Goal: Information Seeking & Learning: Learn about a topic

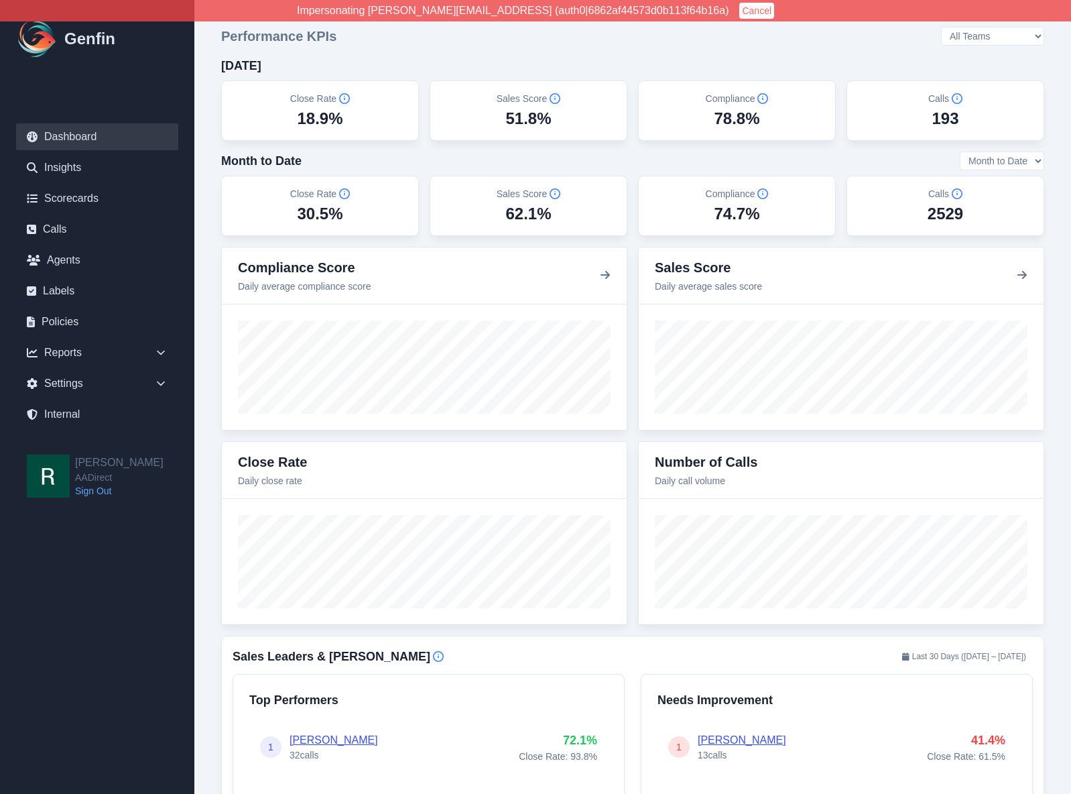
drag, startPoint x: 972, startPoint y: 117, endPoint x: 300, endPoint y: 95, distance: 672.2
click at [300, 95] on div "Close Rate 18.9% Sales Score 51.8% Compliance 78.8% Calls 193" at bounding box center [632, 110] width 823 height 60
click at [473, 67] on div "[DATE]" at bounding box center [632, 65] width 823 height 19
drag, startPoint x: 952, startPoint y: 63, endPoint x: 962, endPoint y: 56, distance: 12.1
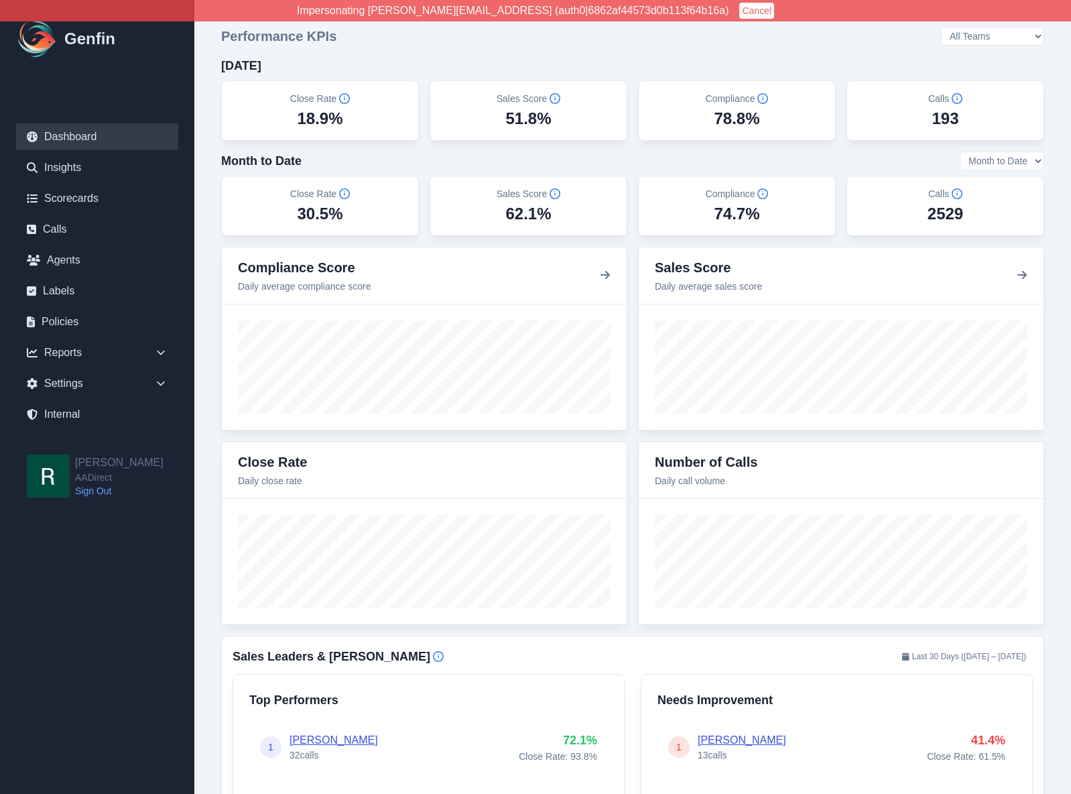
click at [952, 63] on div "[DATE]" at bounding box center [632, 65] width 823 height 19
click at [1012, 36] on select "All Teams [PERSON_NAME] Support" at bounding box center [992, 36] width 103 height 19
click at [978, 27] on select "All Teams [PERSON_NAME] Support" at bounding box center [992, 36] width 103 height 19
click at [1005, 30] on select "All Teams [PERSON_NAME] Support" at bounding box center [992, 36] width 103 height 19
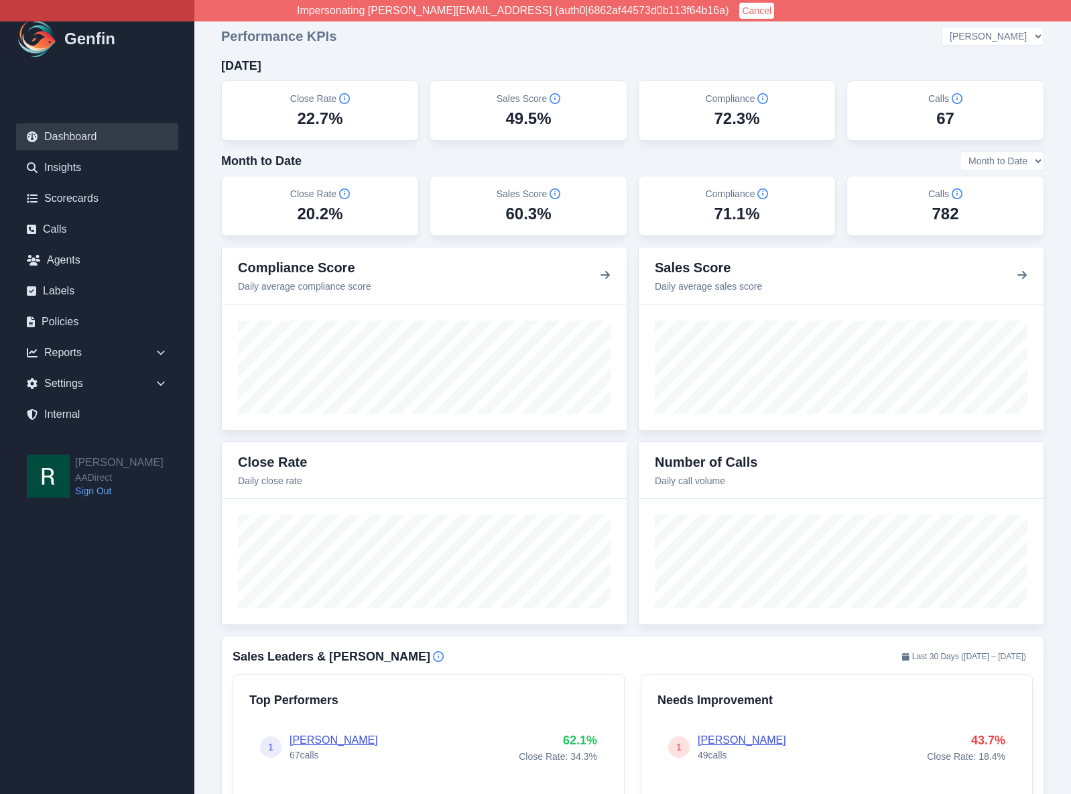
select select "3"
click at [978, 27] on select "All Teams [PERSON_NAME] Support" at bounding box center [992, 36] width 103 height 19
click at [1001, 159] on select "Month to Date Last 7 Days Last 30 Days" at bounding box center [1002, 161] width 84 height 19
click at [960, 152] on select "Month to Date Last 7 Days Last 30 Days" at bounding box center [1002, 161] width 84 height 19
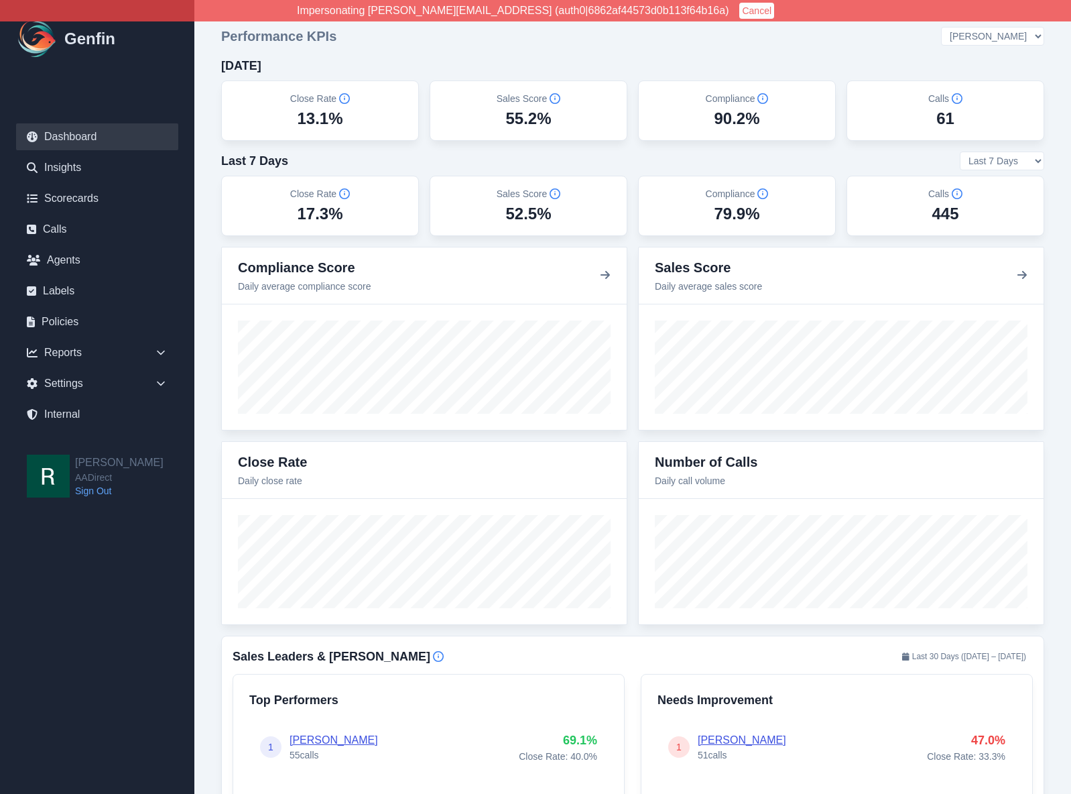
click at [1000, 160] on select "Month to Date Last 7 Days Last 30 Days" at bounding box center [1002, 161] width 84 height 19
click at [960, 152] on select "Month to Date Last 7 Days Last 30 Days" at bounding box center [1002, 161] width 84 height 19
click at [995, 157] on select "Month to Date Last 7 Days Last 30 Days" at bounding box center [1002, 161] width 84 height 19
select select "mtd"
click at [960, 152] on select "Month to Date Last 7 Days Last 30 Days" at bounding box center [1002, 161] width 84 height 19
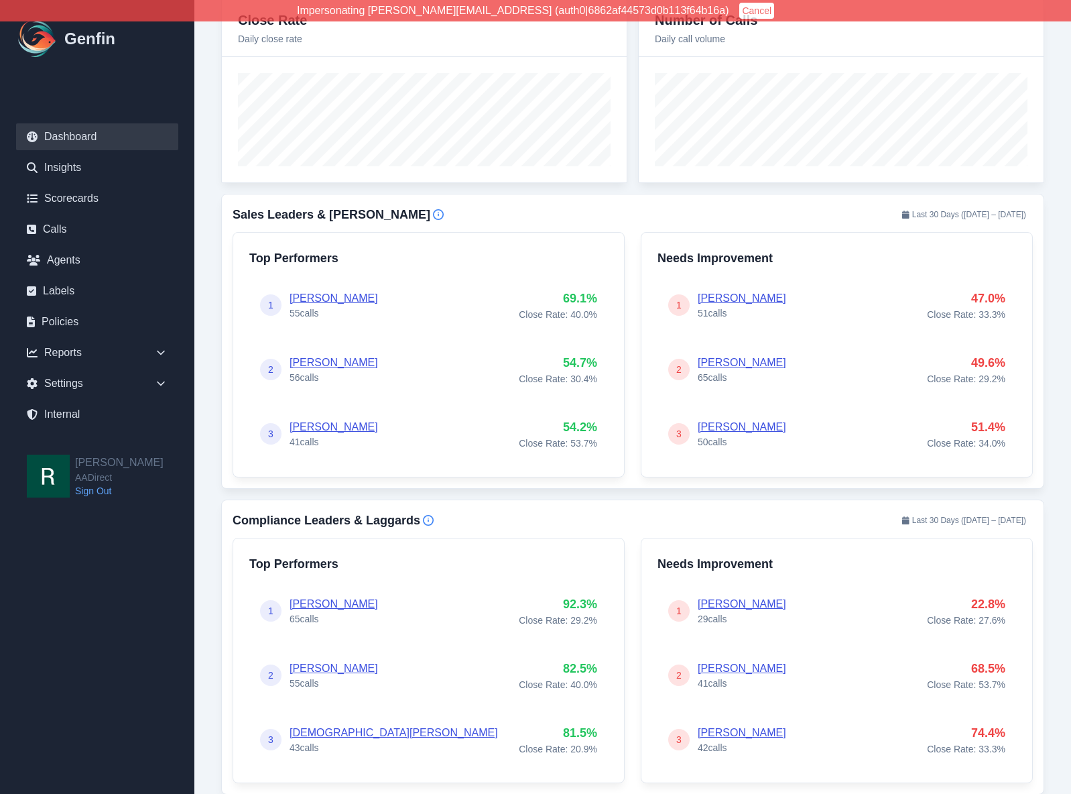
scroll to position [447, 0]
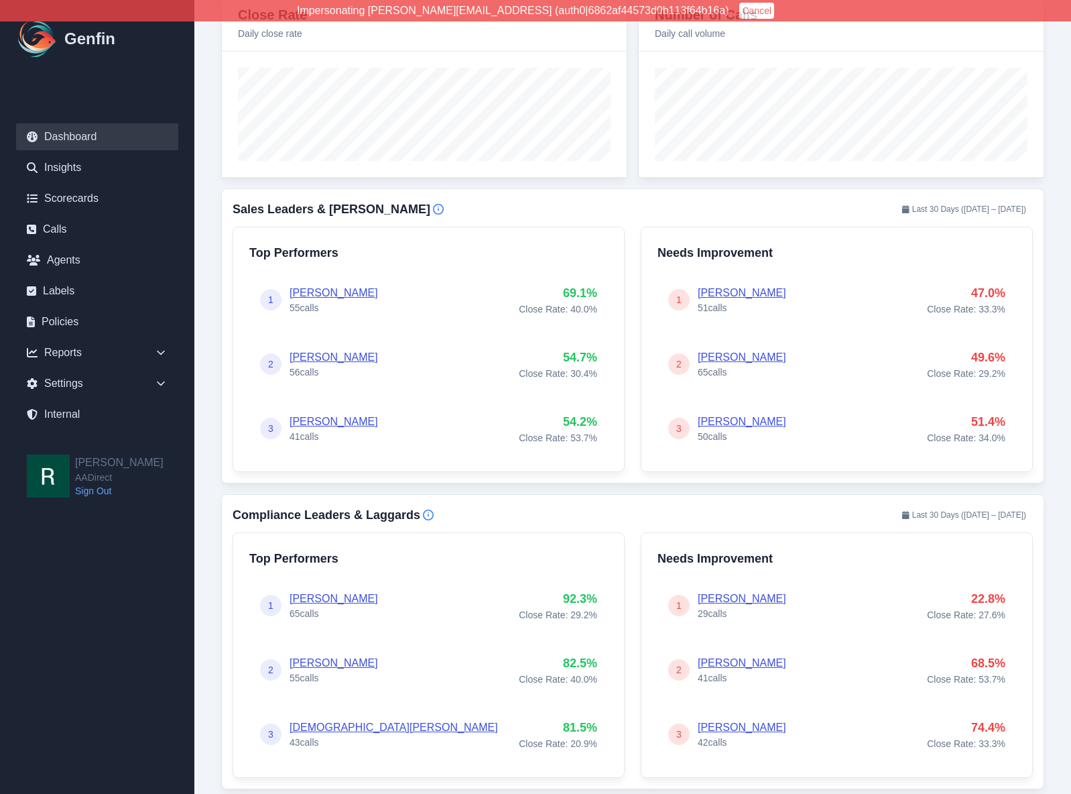
drag, startPoint x: 431, startPoint y: 215, endPoint x: 404, endPoint y: 215, distance: 27.5
click at [428, 213] on div "Sales Leaders & [PERSON_NAME] Last 30 Days ( [DATE] – [DATE] )" at bounding box center [633, 209] width 801 height 19
drag, startPoint x: 958, startPoint y: 212, endPoint x: 1008, endPoint y: 210, distance: 49.7
click at [1008, 211] on span "Last 30 Days ( [DATE] – [DATE] )" at bounding box center [964, 209] width 137 height 16
click at [1004, 211] on span "Last 30 Days ( [DATE] – [DATE] )" at bounding box center [964, 209] width 137 height 16
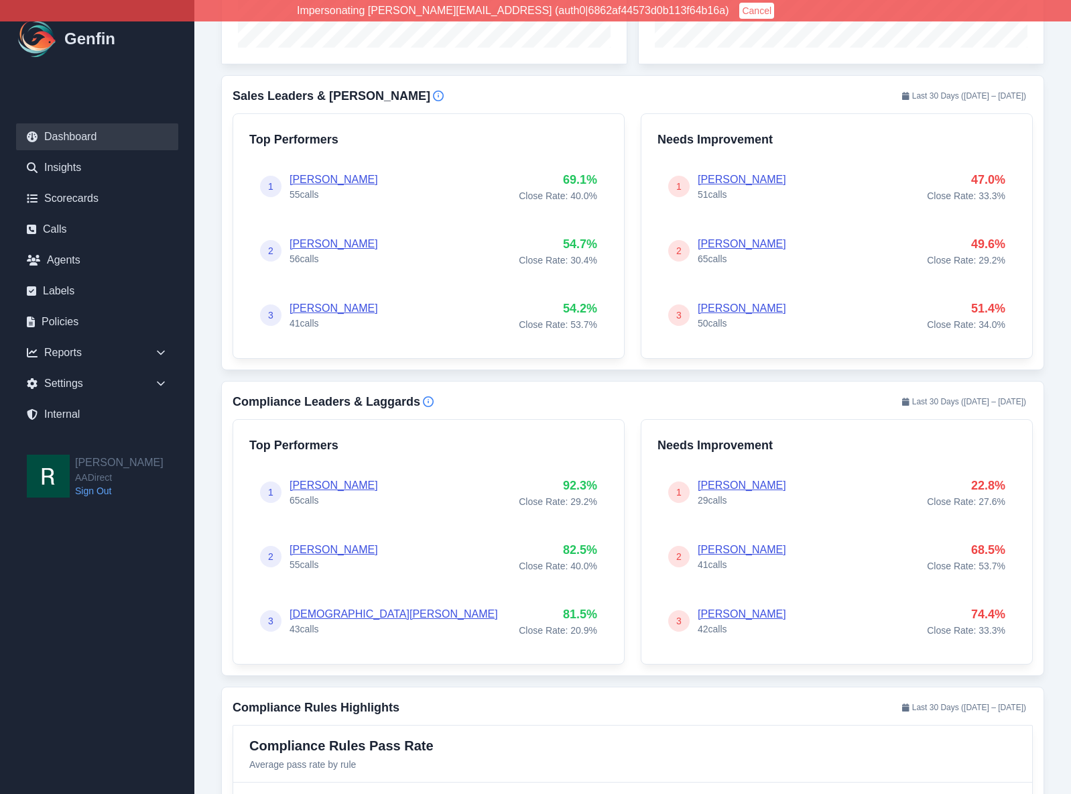
scroll to position [546, 0]
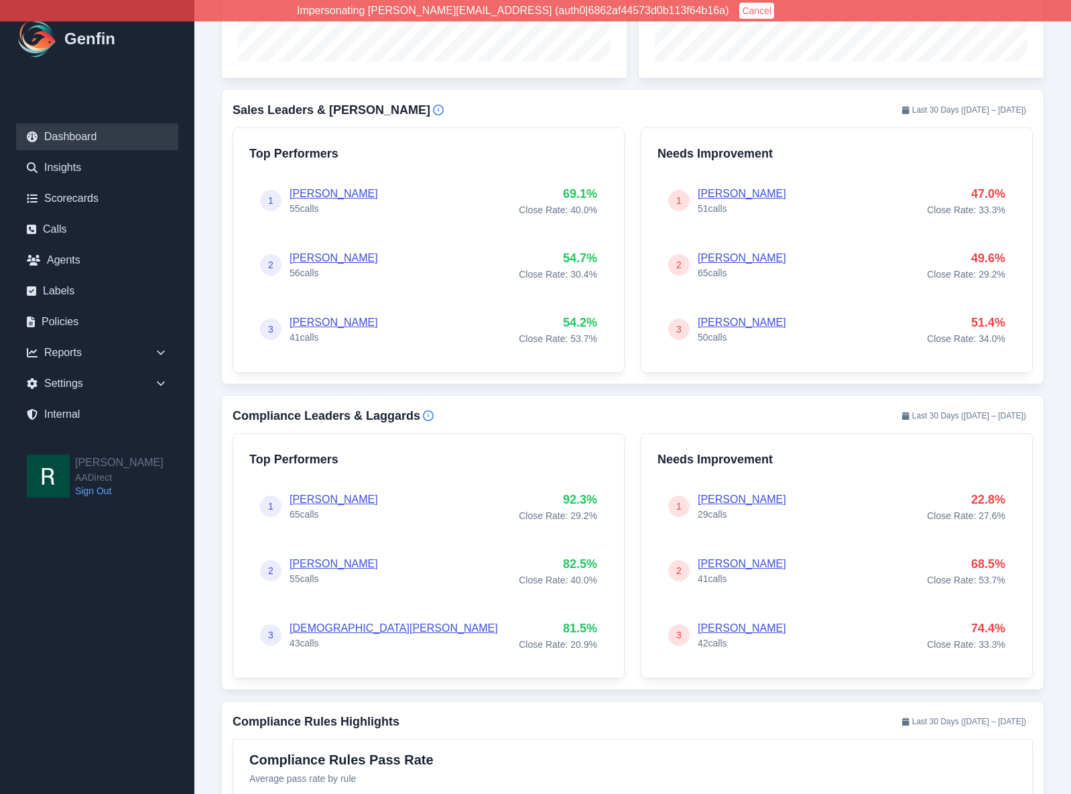
click at [343, 188] on link "[PERSON_NAME]" at bounding box center [334, 193] width 89 height 11
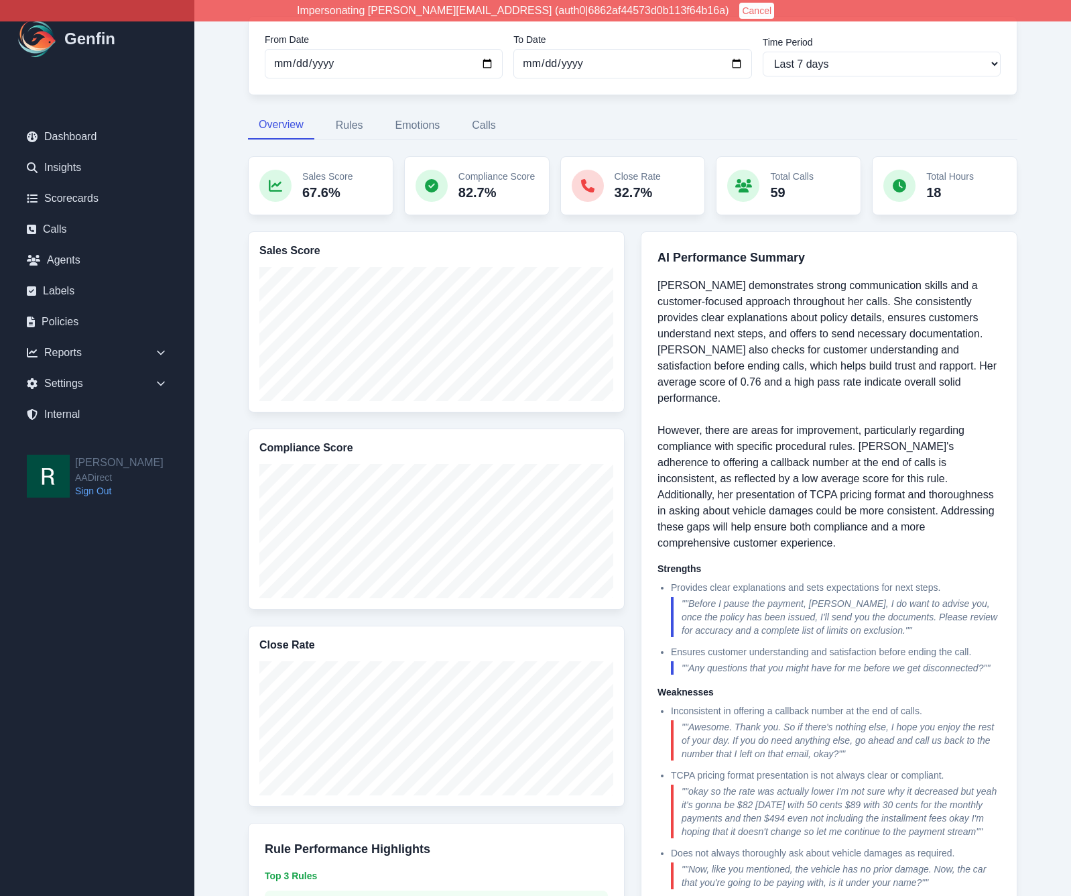
scroll to position [121, 0]
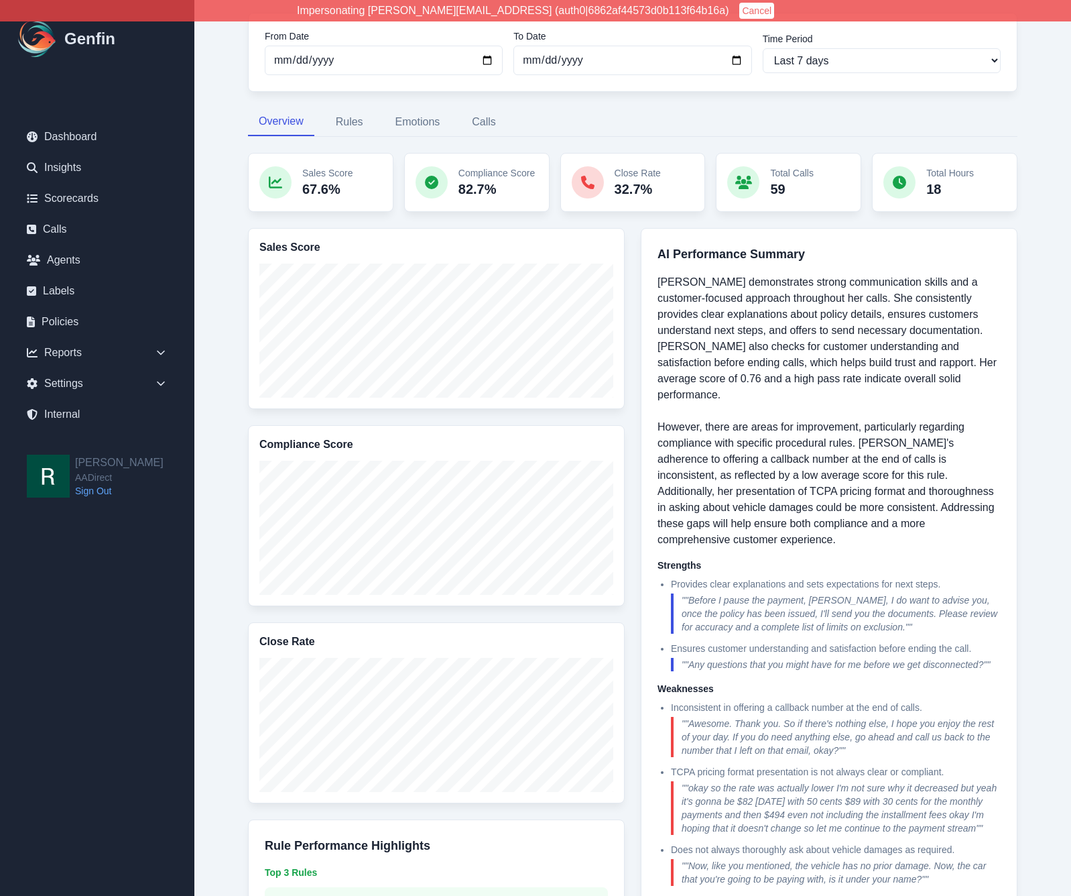
click at [236, 394] on div "Reports / Agents / [PERSON_NAME] [PERSON_NAME] From Date [DATE] To Date [DATE] …" at bounding box center [632, 568] width 823 height 1325
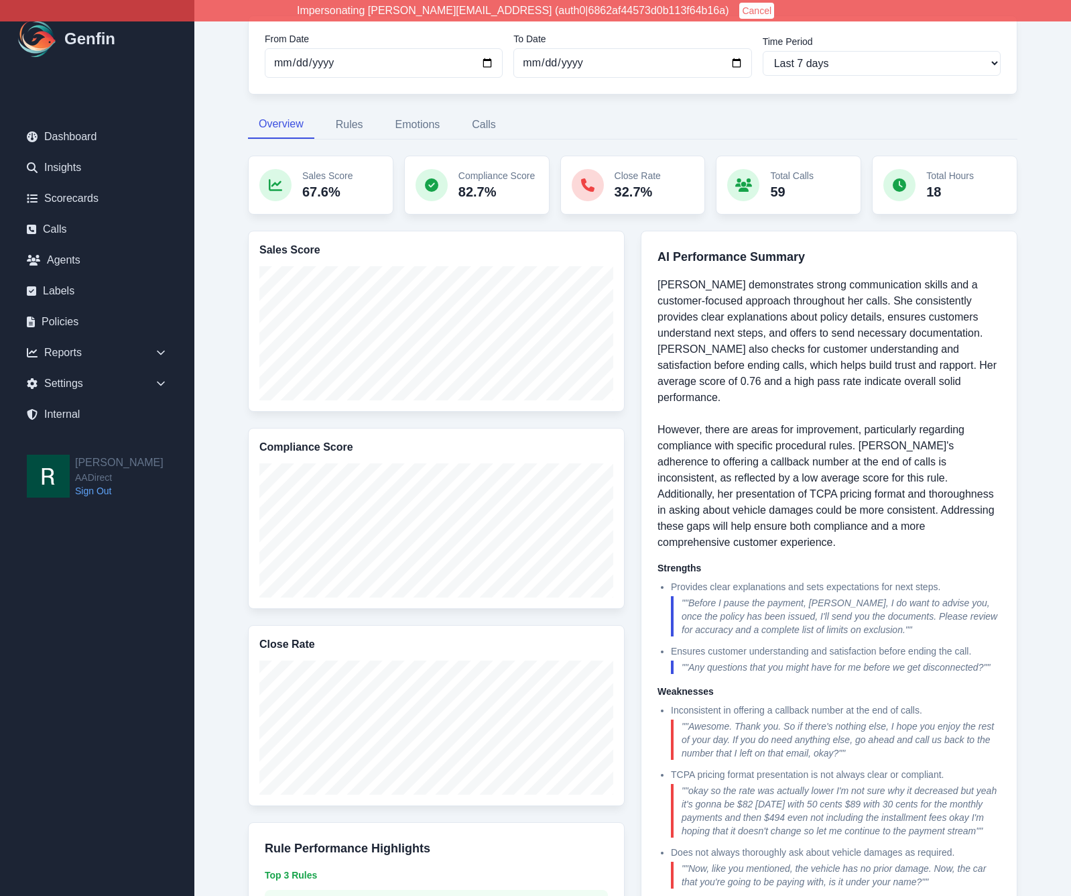
click at [1042, 455] on div "Reports / Agents / [PERSON_NAME] [PERSON_NAME] From Date [DATE] To Date [DATE] …" at bounding box center [632, 571] width 823 height 1325
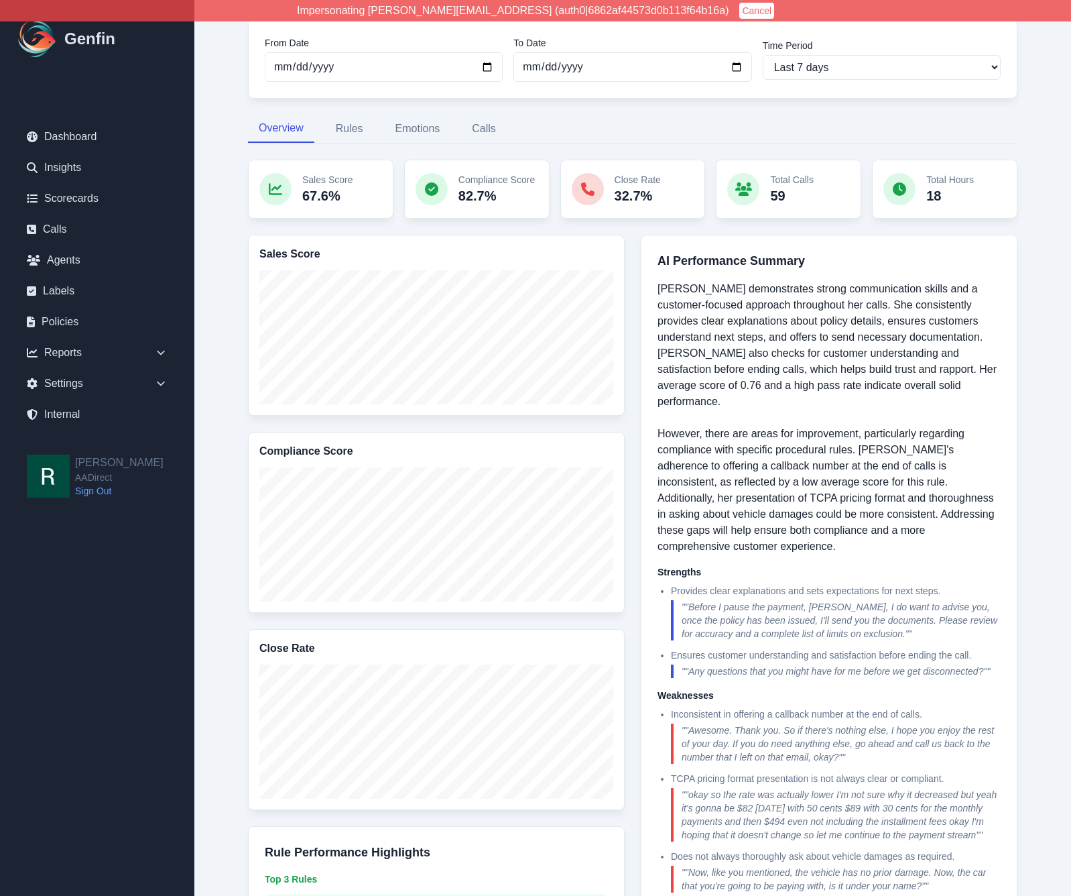
scroll to position [113, 0]
click at [832, 76] on select "Last 7 days Last 14 days Last 30 days Last 90 days Last 180 days Last 365 days …" at bounding box center [882, 68] width 238 height 25
click at [763, 56] on select "Last 7 days Last 14 days Last 30 days Last 90 days Last 180 days Last 365 days …" at bounding box center [882, 68] width 238 height 25
click at [823, 74] on select "Last 7 days Last 14 days Last 30 days Last 90 days Last 180 days Last 365 days …" at bounding box center [882, 68] width 238 height 25
select select "30"
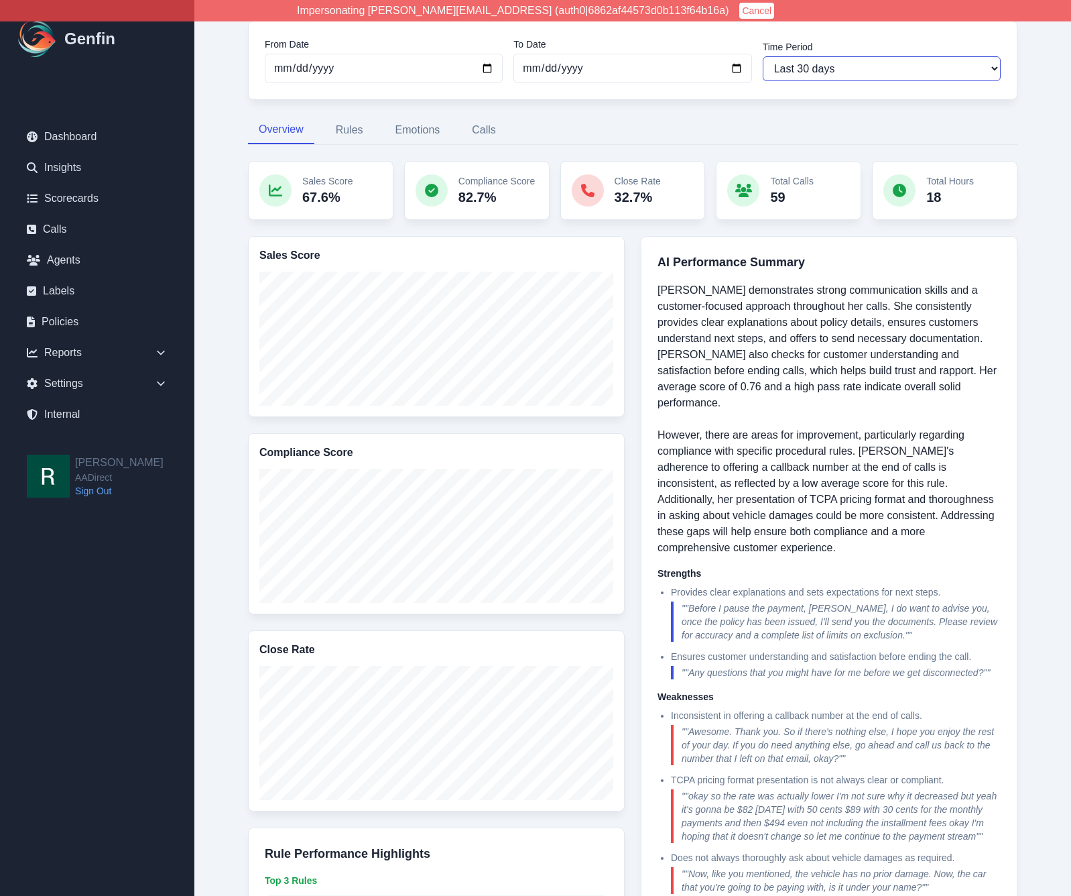
click at [763, 56] on select "Last 7 days Last 14 days Last 30 days Last 90 days Last 180 days Last 365 days …" at bounding box center [882, 68] width 238 height 25
type input "[DATE]"
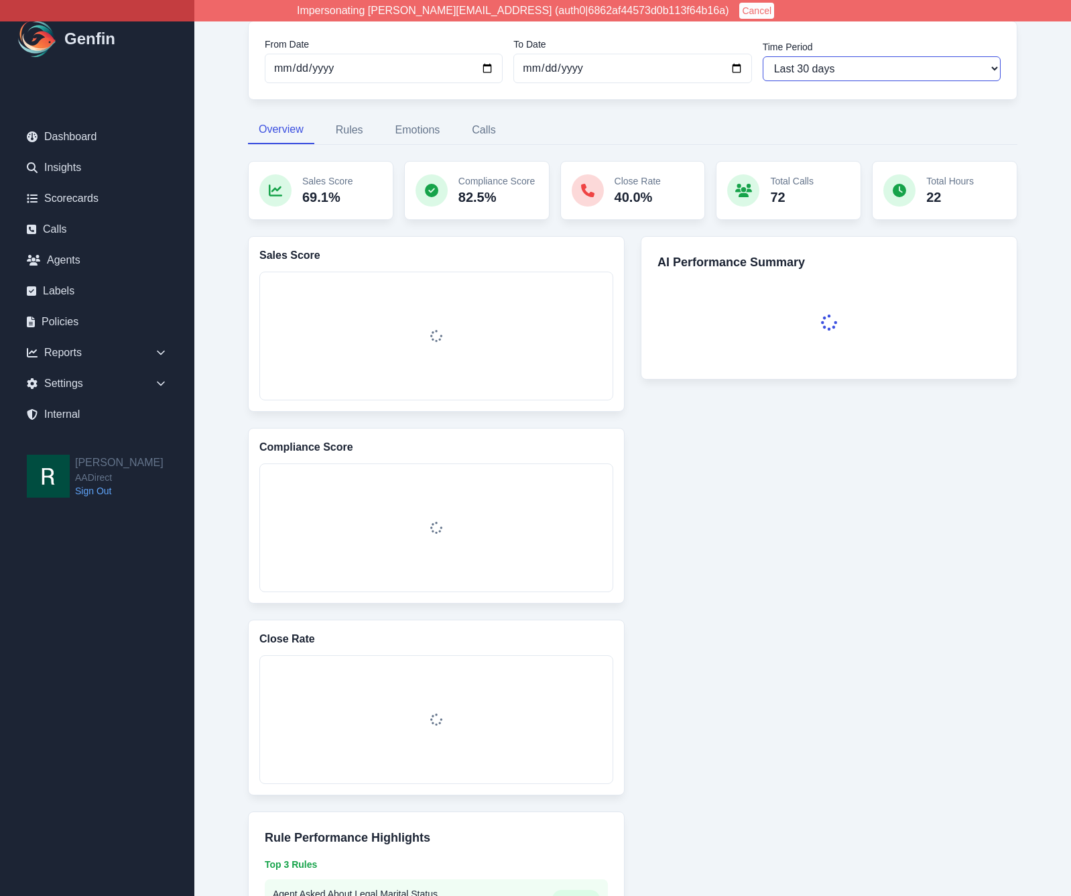
click at [877, 69] on select "Last 7 days Last 14 days Last 30 days Last 90 days Last 180 days Last 365 days …" at bounding box center [882, 68] width 238 height 25
select select "7"
click at [763, 56] on select "Last 7 days Last 14 days Last 30 days Last 90 days Last 180 days Last 365 days …" at bounding box center [882, 68] width 238 height 25
type input "[DATE]"
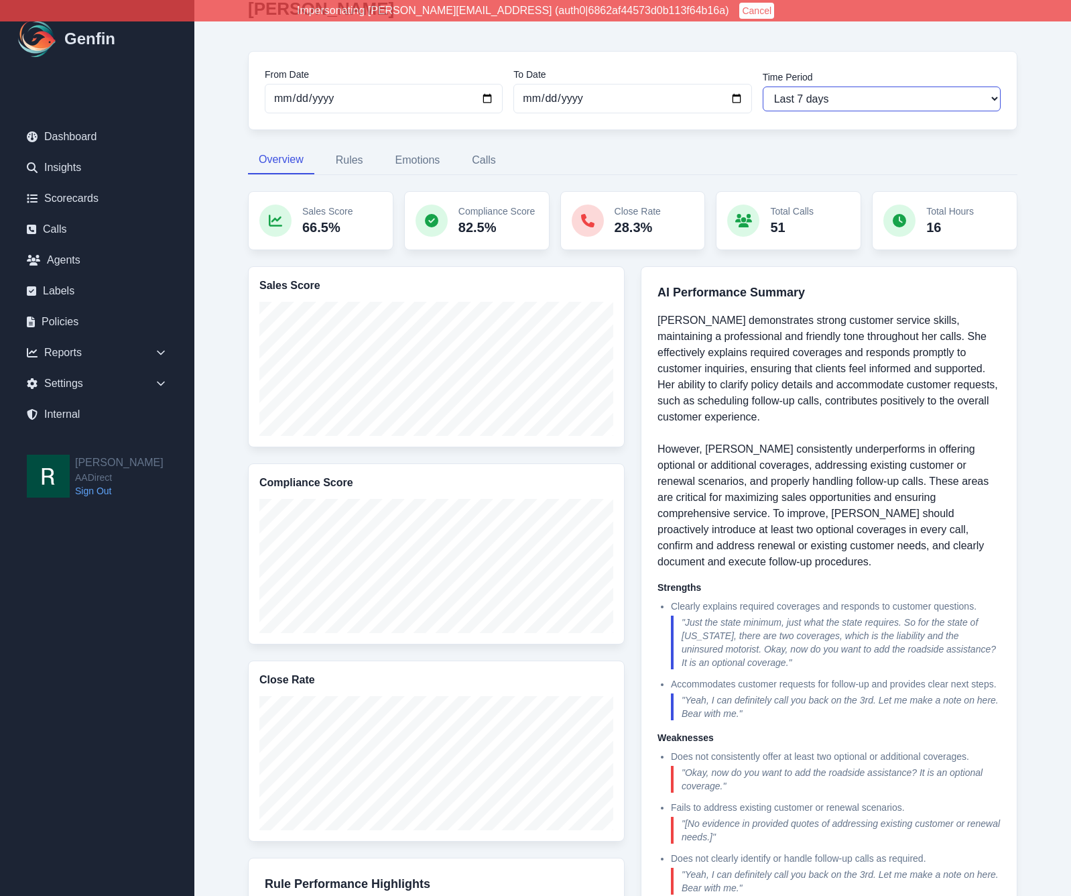
scroll to position [30, 0]
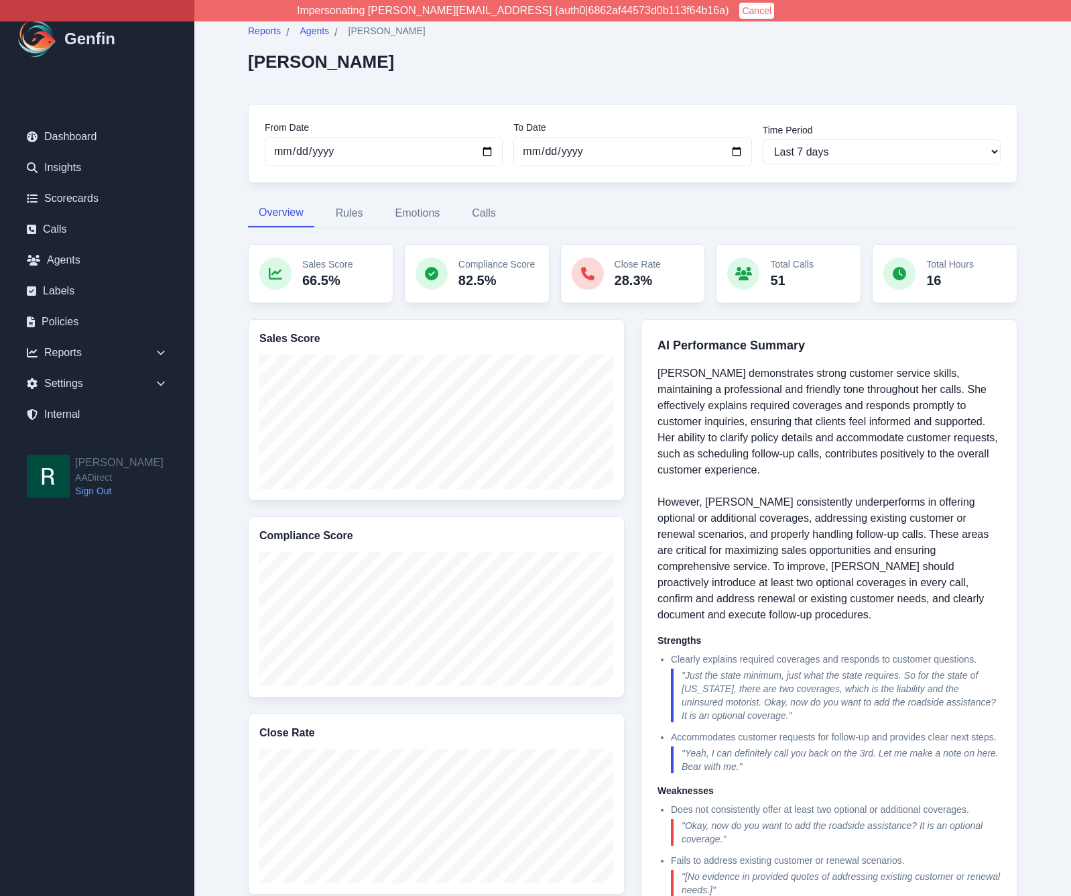
click at [229, 239] on div "Reports / Agents / [PERSON_NAME] [PERSON_NAME] From Date [DATE] To Date [DATE] …" at bounding box center [632, 659] width 823 height 1325
click at [165, 377] on icon at bounding box center [160, 383] width 13 height 13
click at [64, 462] on link "Teams" at bounding box center [105, 461] width 146 height 16
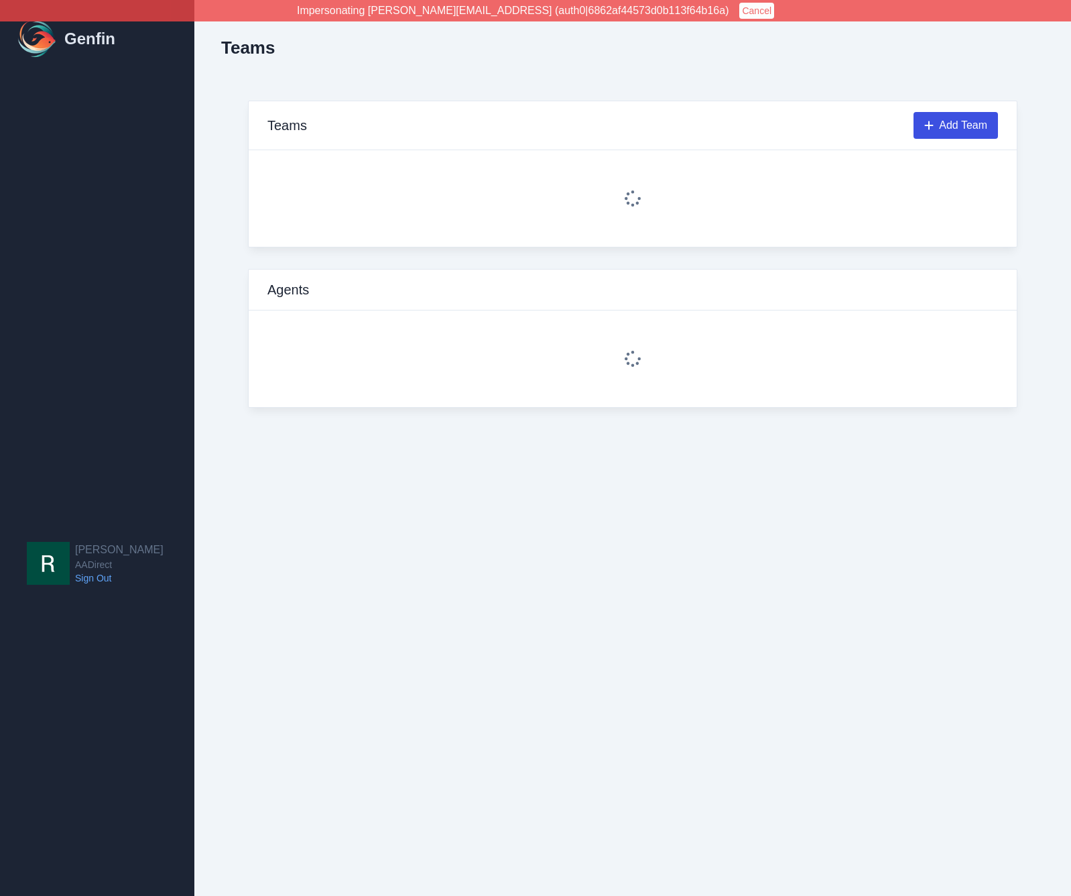
select select "2"
select select "4"
select select "2"
select select "3"
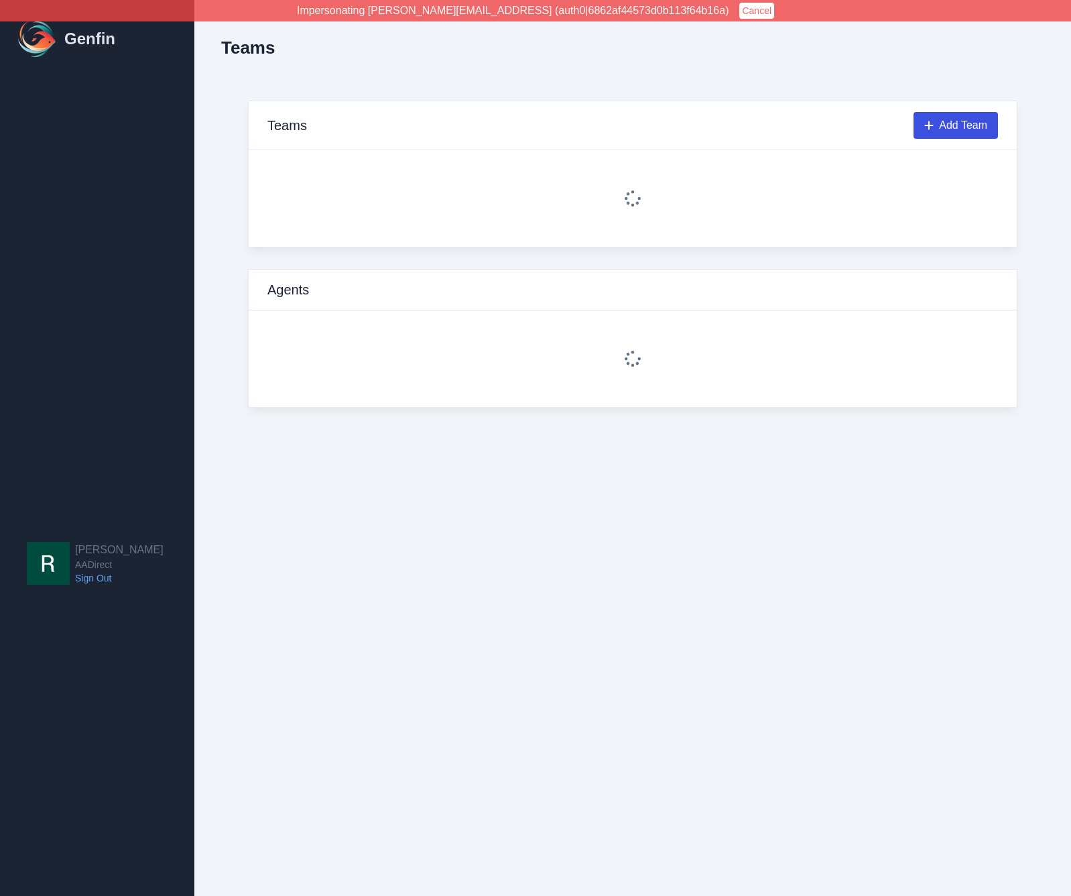
select select "4"
select select "2"
select select "3"
select select "4"
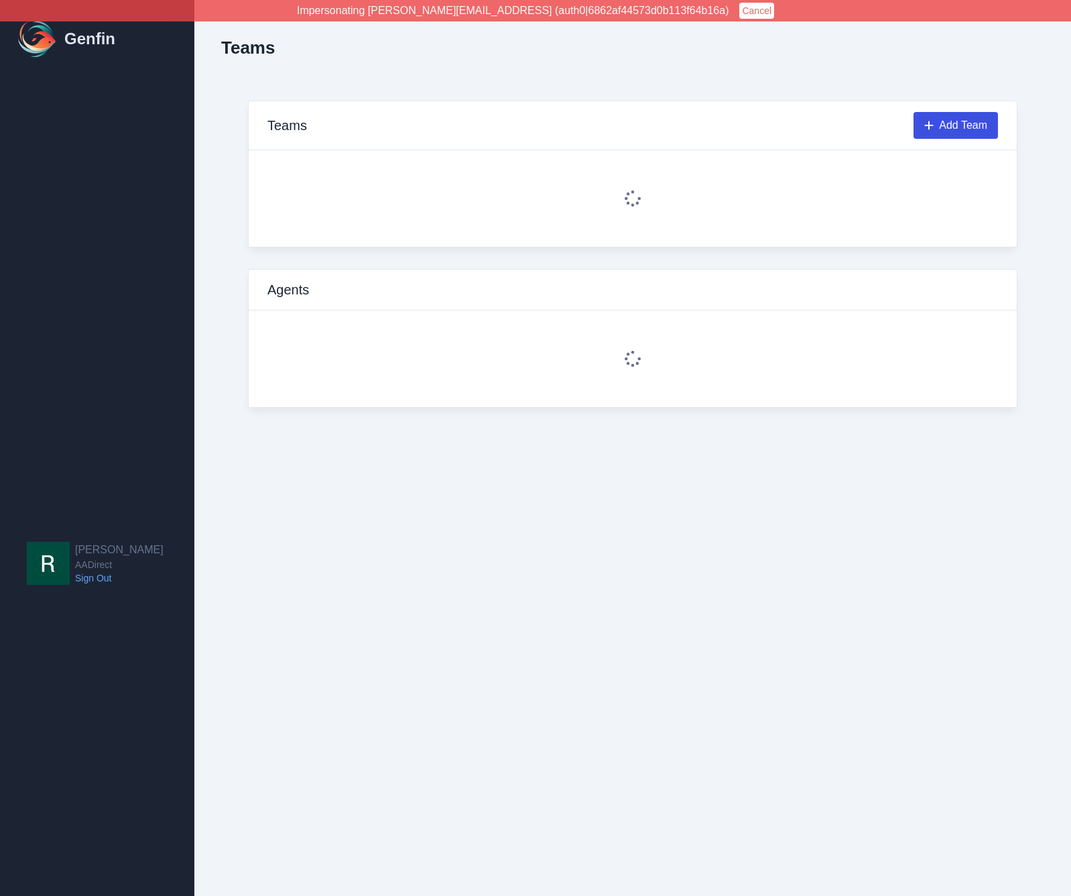
select select "4"
select select "3"
select select "4"
select select "3"
select select "2"
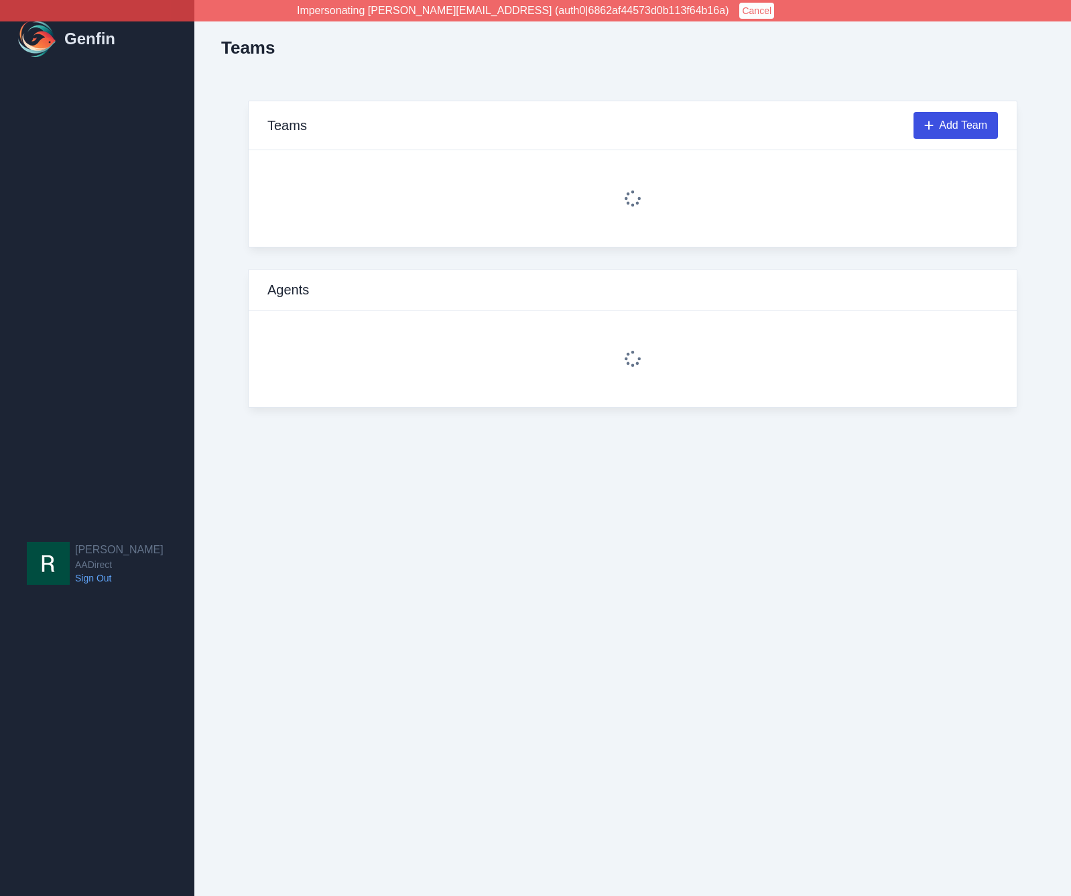
select select "3"
select select "2"
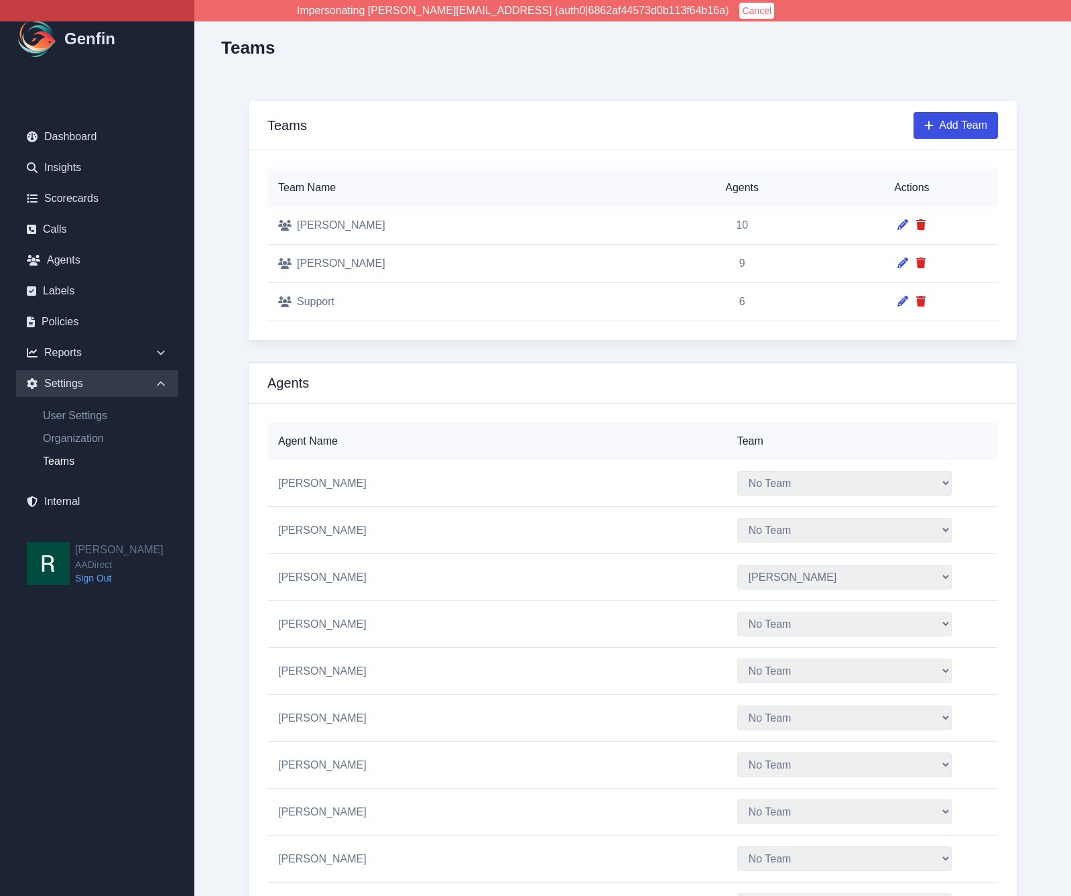
click at [811, 471] on select "No Team [PERSON_NAME] Support" at bounding box center [845, 483] width 215 height 25
click at [68, 259] on link "Agents" at bounding box center [97, 260] width 162 height 27
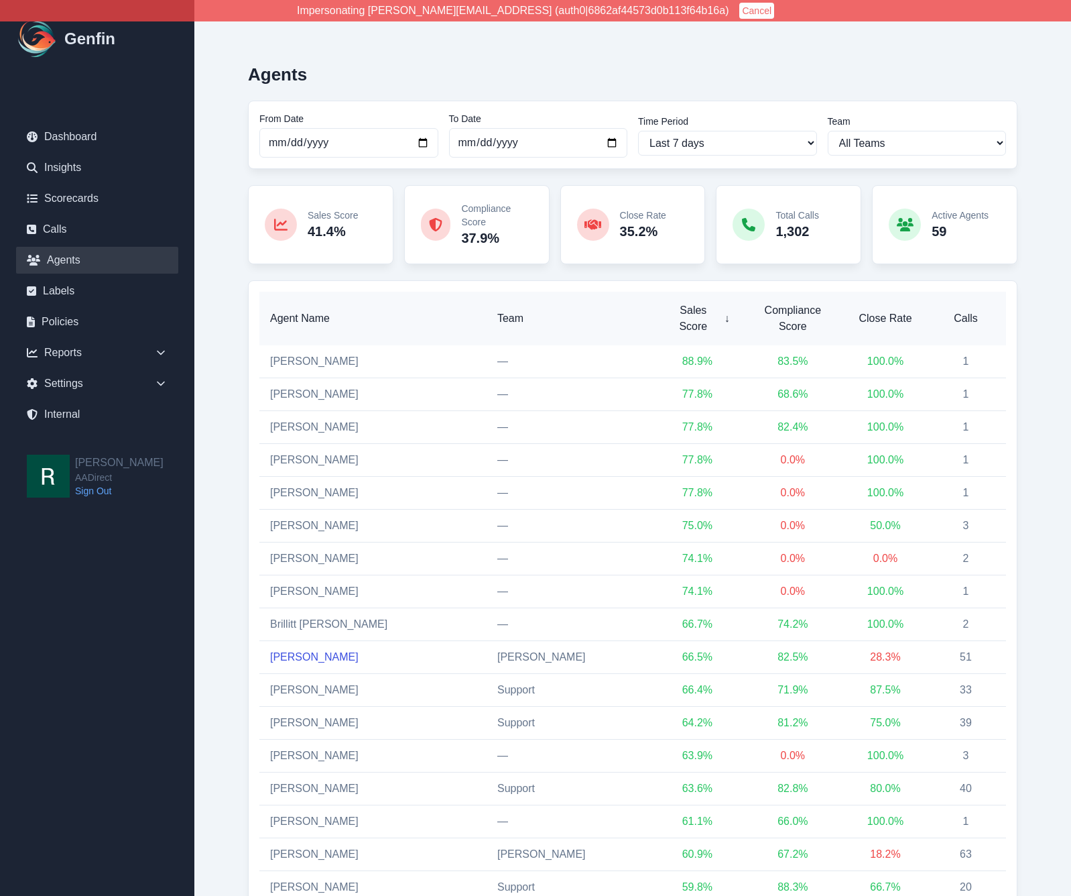
click at [304, 651] on link "[PERSON_NAME]" at bounding box center [314, 656] width 89 height 11
click at [932, 141] on select "All Teams [PERSON_NAME] Support" at bounding box center [917, 143] width 179 height 25
click at [876, 141] on select "All Teams [PERSON_NAME] Support" at bounding box center [917, 143] width 179 height 25
click at [56, 234] on link "Calls" at bounding box center [97, 229] width 162 height 27
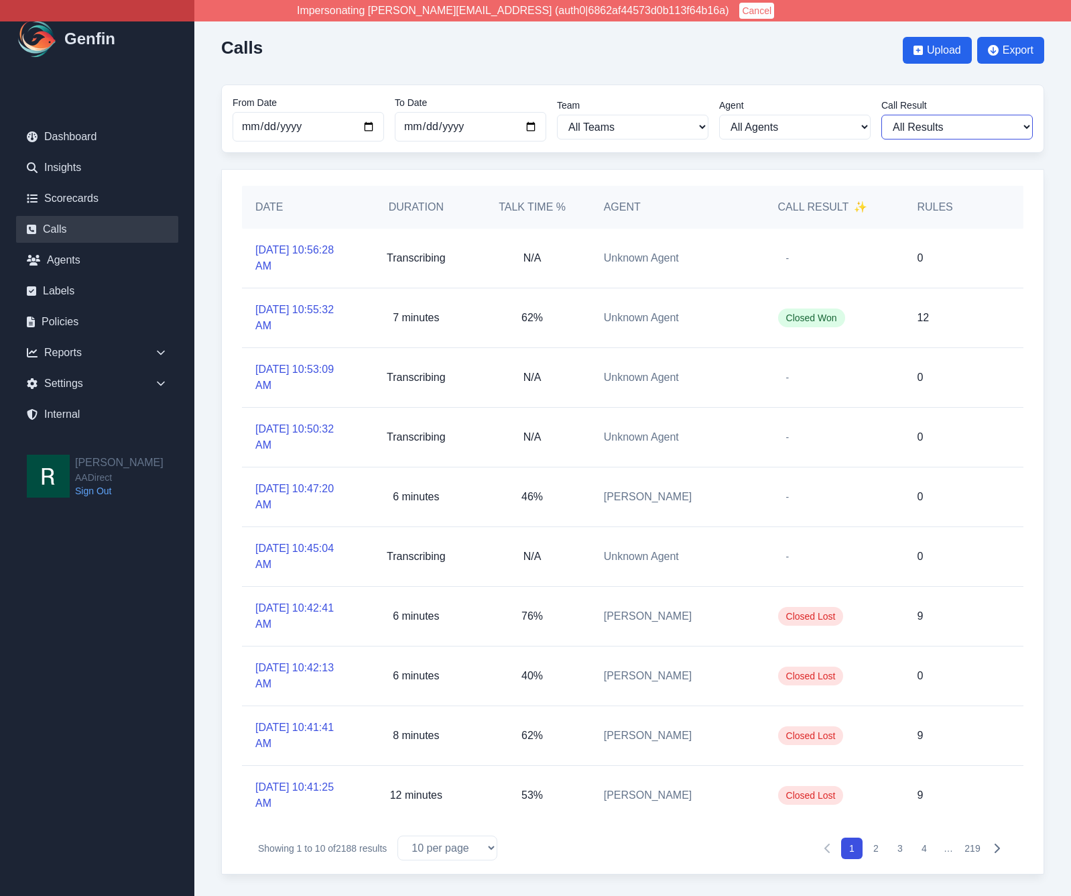
click at [970, 123] on select "All Results Closed Won Closed Lost Requires Followup" at bounding box center [958, 127] width 152 height 25
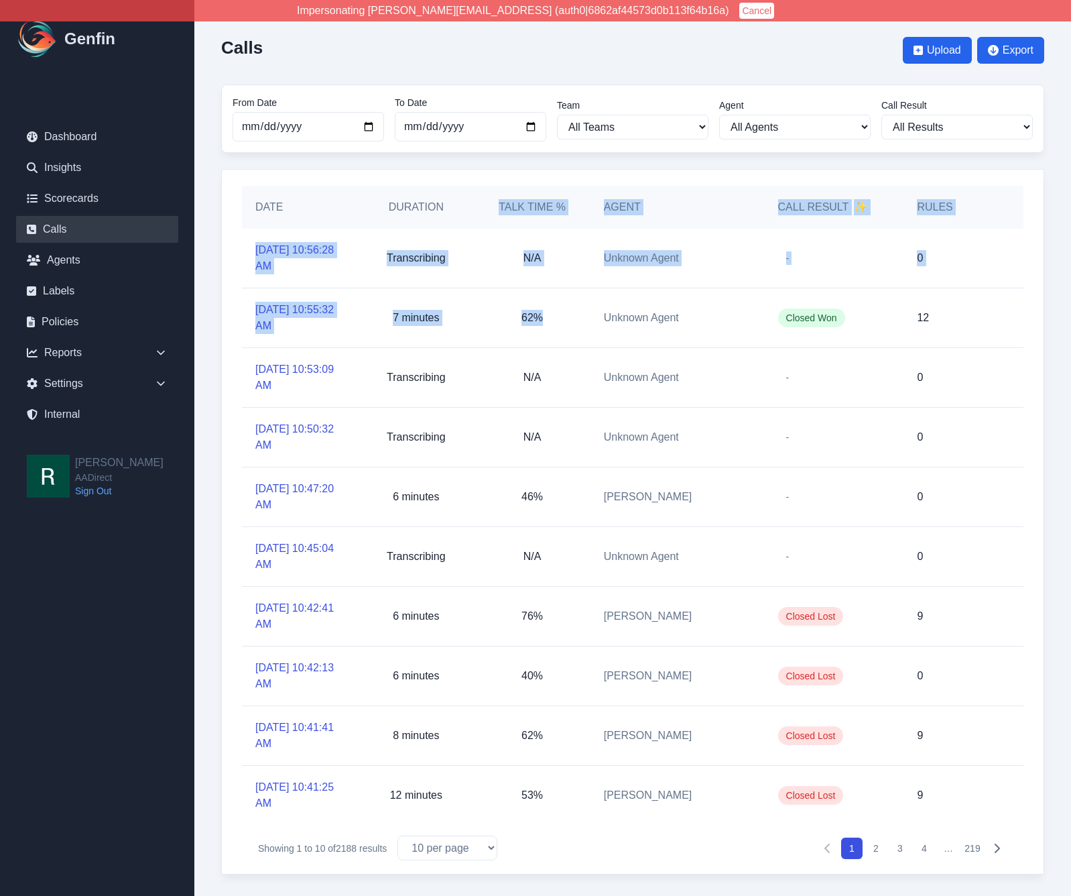
drag, startPoint x: 500, startPoint y: 202, endPoint x: 549, endPoint y: 339, distance: 144.6
click at [549, 339] on div "Date Duration Talk Time % Agent Call Result ✨ Rules [DATE] 10:56:28 AM Transcri…" at bounding box center [633, 505] width 782 height 639
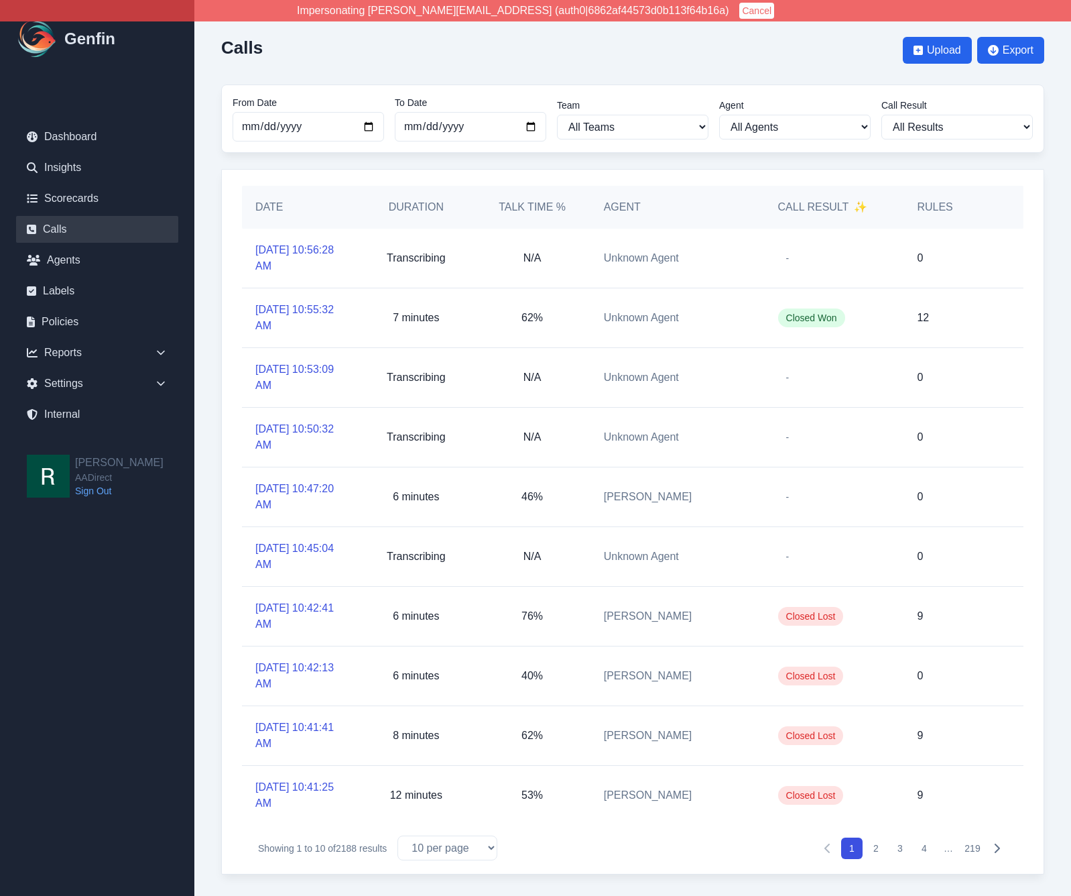
drag, startPoint x: 548, startPoint y: 337, endPoint x: 599, endPoint y: 311, distance: 57.9
click at [547, 337] on div "62%" at bounding box center [532, 317] width 116 height 59
drag, startPoint x: 925, startPoint y: 200, endPoint x: 949, endPoint y: 278, distance: 81.6
click at [949, 278] on div "Date Duration Talk Time % Agent Call Result ✨ Rules [DATE] 10:56:28 AM Transcri…" at bounding box center [633, 505] width 782 height 639
click at [948, 257] on div "0" at bounding box center [950, 258] width 93 height 59
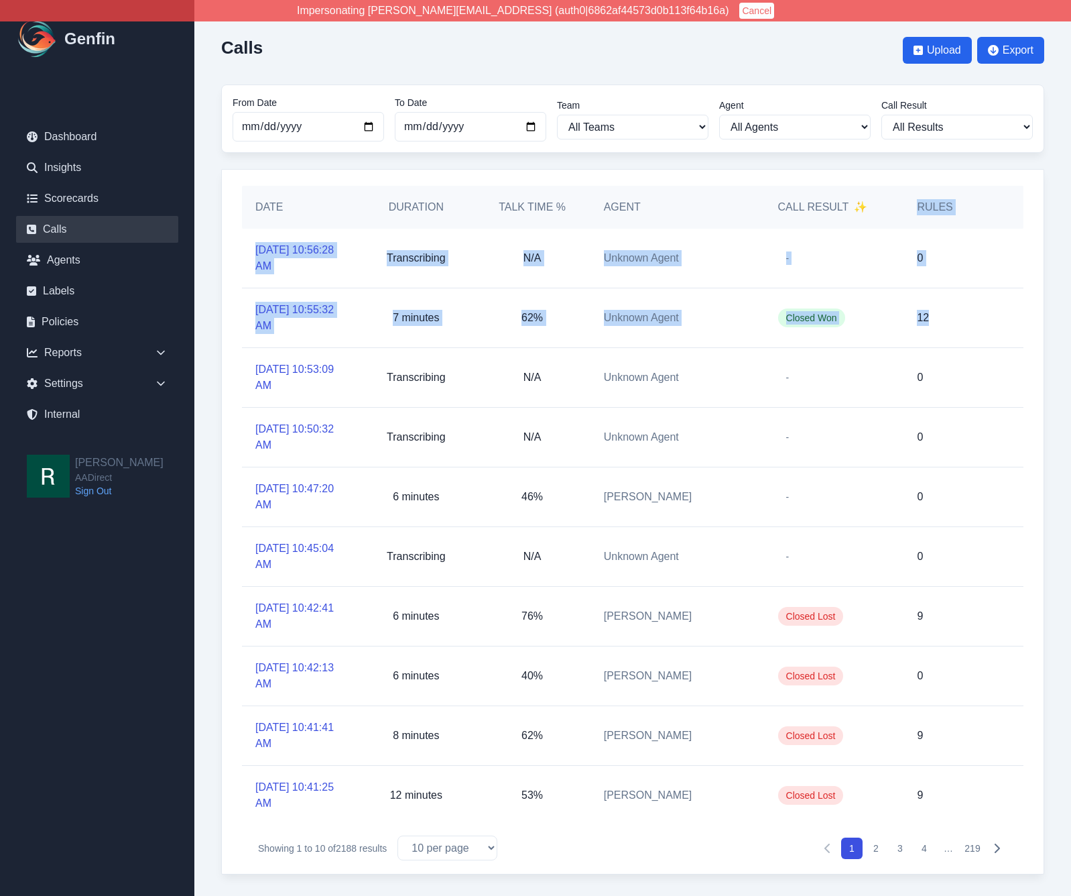
drag, startPoint x: 918, startPoint y: 205, endPoint x: 943, endPoint y: 299, distance: 97.7
click at [952, 339] on div "Date Duration Talk Time % Agent Call Result ✨ Rules [DATE] 10:56:28 AM Transcri…" at bounding box center [633, 505] width 782 height 639
click at [943, 298] on div "12" at bounding box center [950, 317] width 93 height 59
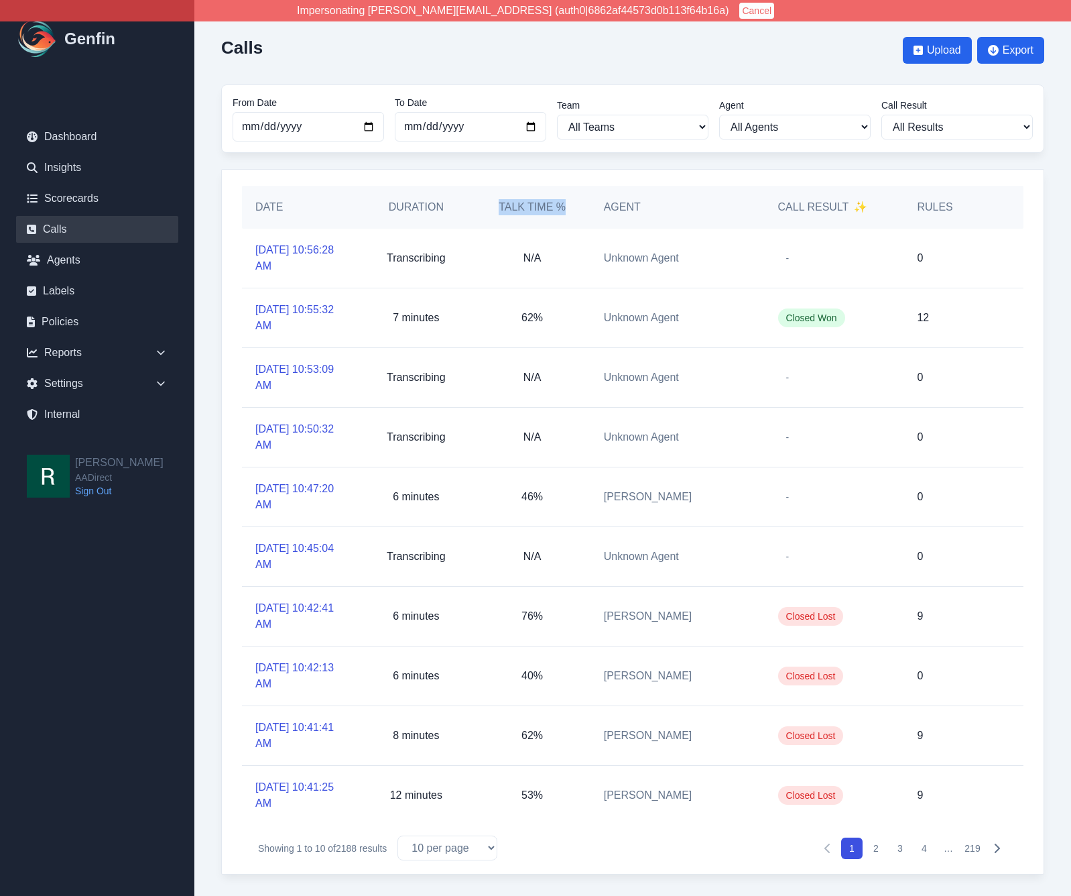
drag, startPoint x: 498, startPoint y: 204, endPoint x: 562, endPoint y: 205, distance: 63.7
click at [562, 205] on h5 "Talk Time %" at bounding box center [531, 207] width 89 height 16
click at [537, 253] on span "N/A" at bounding box center [533, 257] width 18 height 11
click at [213, 335] on div "Calls Upload Export From Date [DATE] To Date [DATE] Team All Teams [PERSON_NAME…" at bounding box center [632, 450] width 877 height 901
click at [88, 134] on link "Dashboard" at bounding box center [97, 136] width 162 height 27
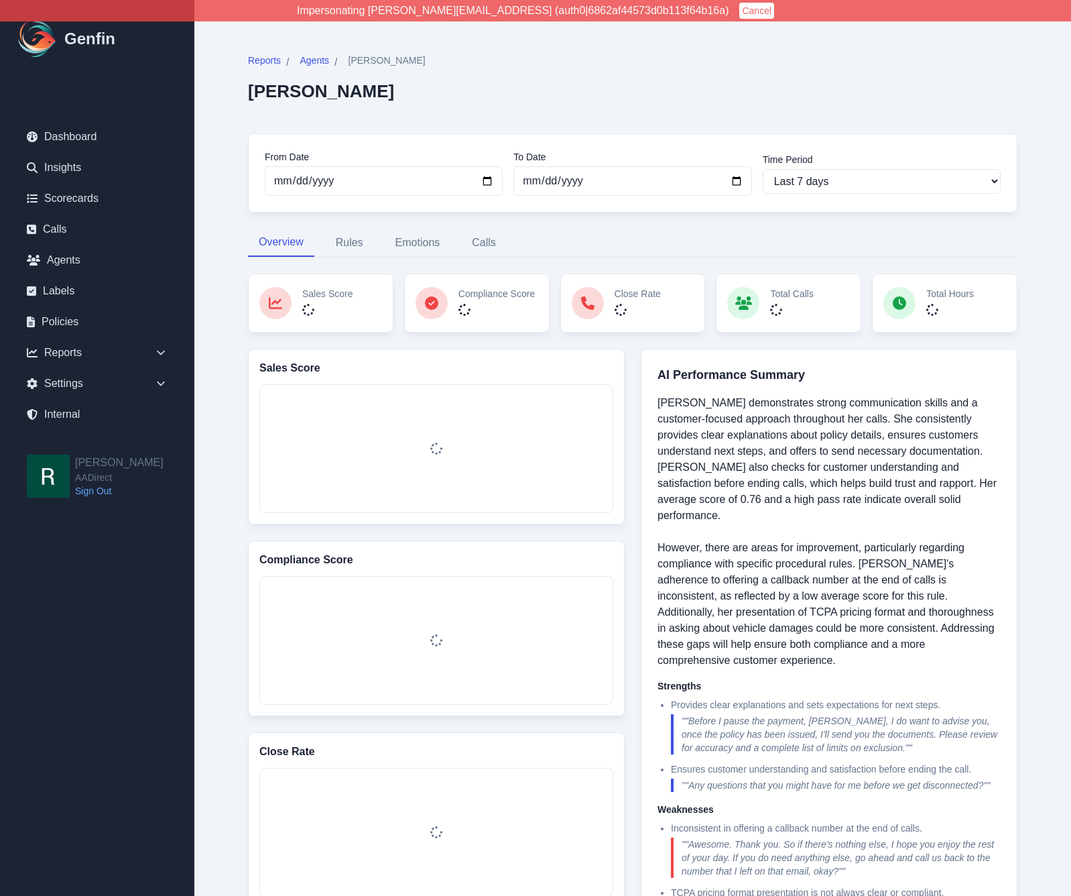
drag, startPoint x: 241, startPoint y: 386, endPoint x: 247, endPoint y: 133, distance: 252.2
